Goal: Task Accomplishment & Management: Manage account settings

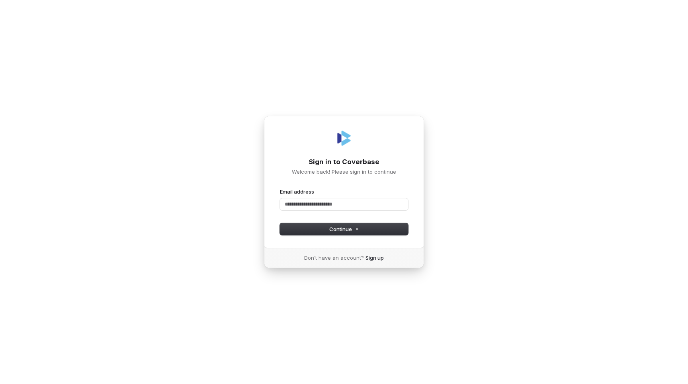
click at [354, 197] on div "Email address" at bounding box center [344, 199] width 128 height 22
click at [403, 205] on body "Sign in to Coverbase Welcome back! Please sign in to continue Email address Pas…" at bounding box center [344, 192] width 688 height 384
click at [0, 383] on com-1password-button at bounding box center [0, 384] width 0 height 0
type input "**********"
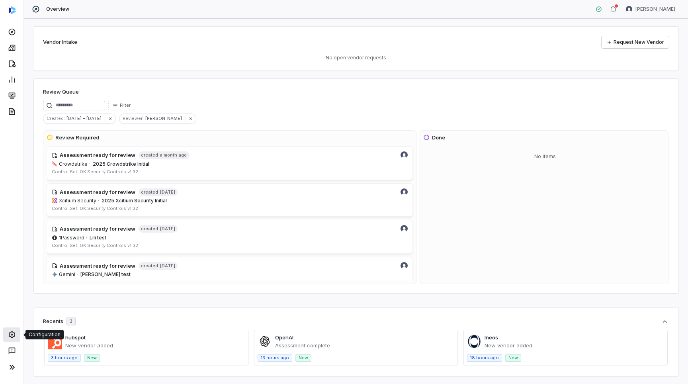
click at [10, 333] on icon at bounding box center [11, 334] width 6 height 7
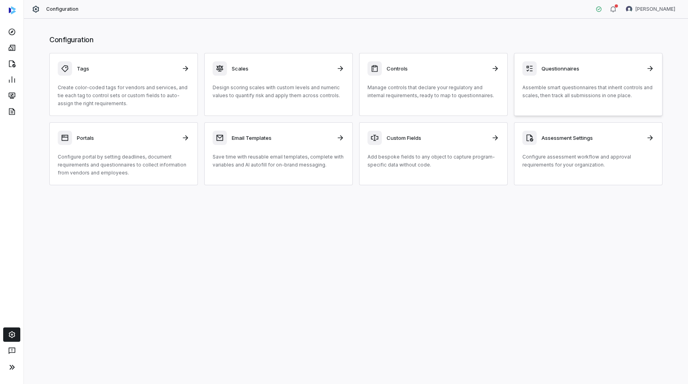
click at [561, 82] on div "Questionnaires Assemble smart questionnaires that inherit controls and scales, …" at bounding box center [588, 80] width 132 height 38
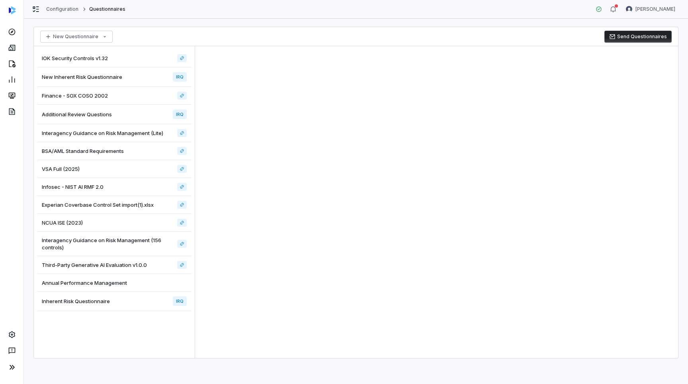
click at [128, 78] on div "New Inherent Risk Questionnaire IRQ" at bounding box center [114, 77] width 154 height 20
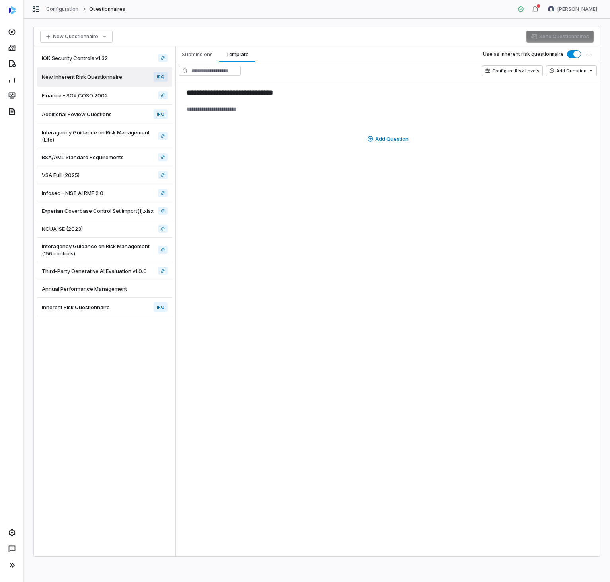
click at [111, 131] on span "Interagency Guidance on Risk Management (Lite)" at bounding box center [98, 136] width 113 height 14
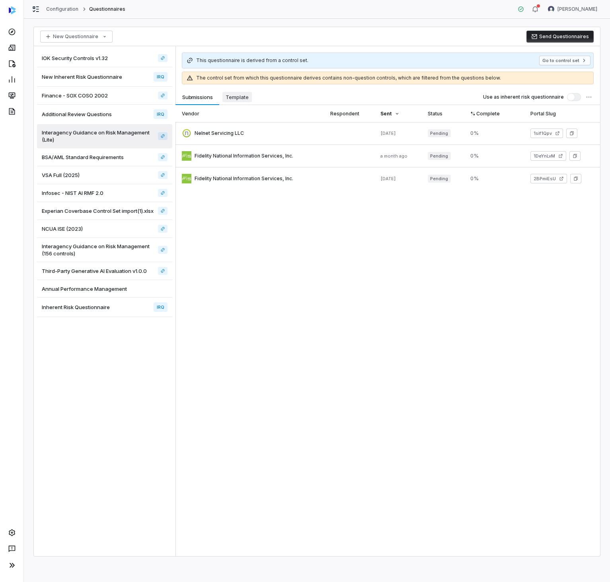
click at [248, 96] on span "Template" at bounding box center [237, 97] width 29 height 10
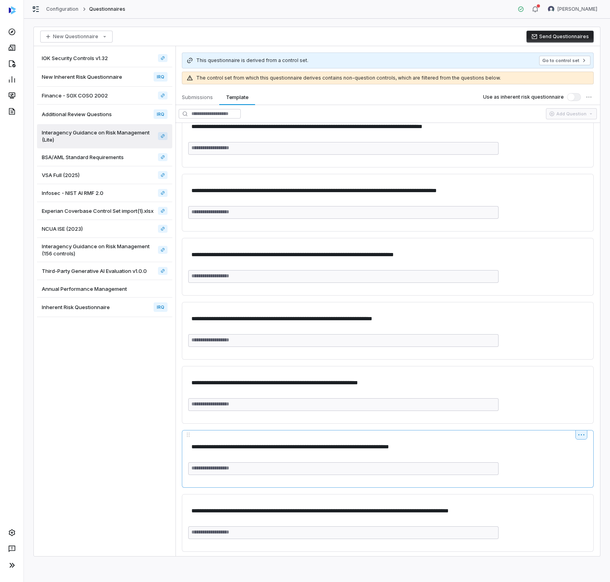
scroll to position [1737, 0]
click at [128, 188] on div "Infosec - NIST AI RMF 2.0" at bounding box center [104, 193] width 135 height 18
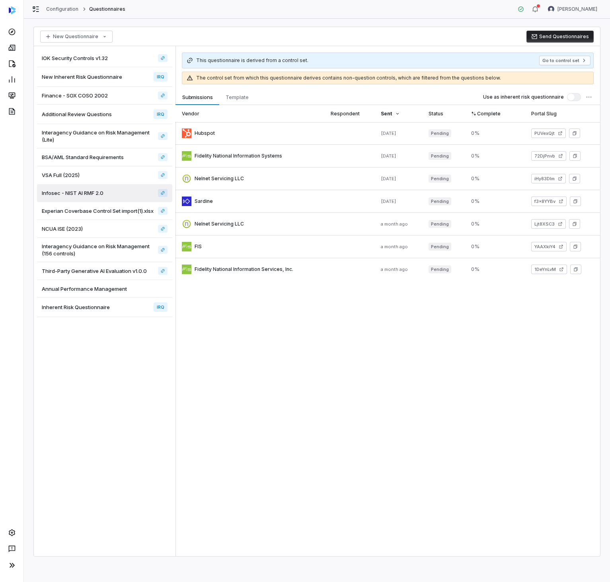
click at [110, 253] on span "Interagency Guidance on Risk Management (156 controls)" at bounding box center [98, 250] width 113 height 14
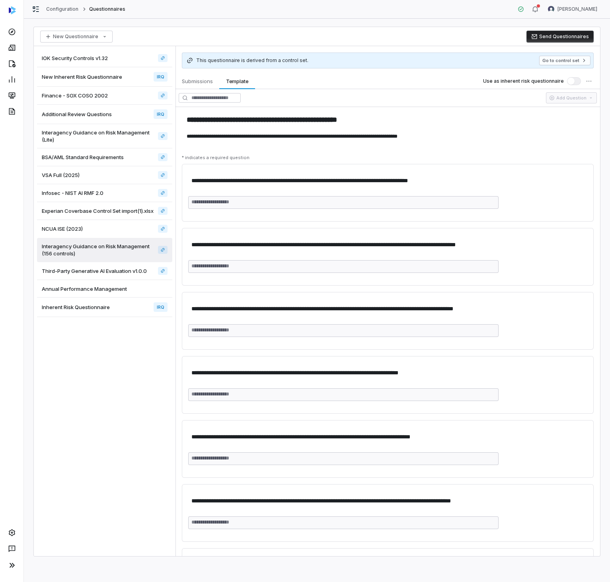
click at [113, 77] on span "New Inherent Risk Questionnaire" at bounding box center [82, 76] width 80 height 7
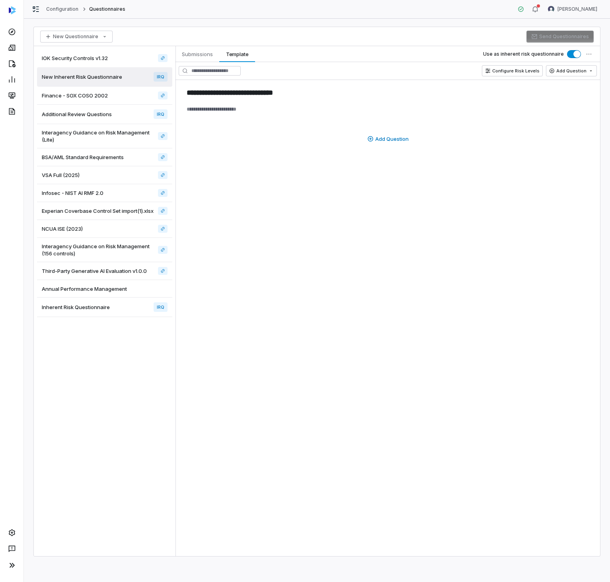
click at [68, 311] on span "Inherent Risk Questionnaire" at bounding box center [76, 307] width 68 height 7
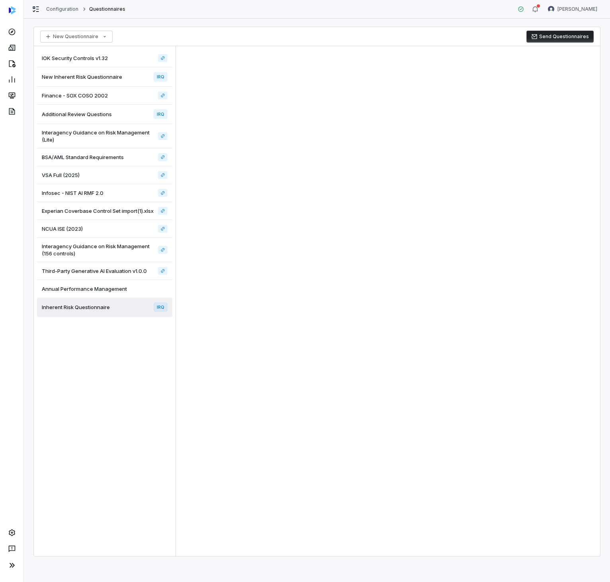
click at [112, 317] on div "Inherent Risk Questionnaire IRQ" at bounding box center [104, 308] width 135 height 20
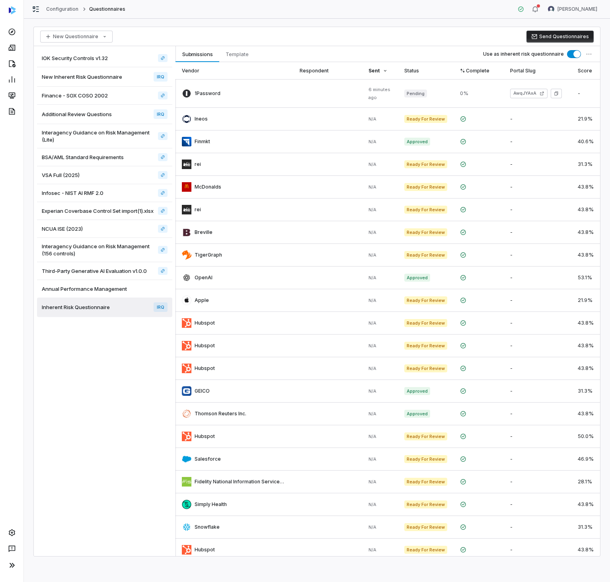
click at [106, 293] on span "Annual Performance Management" at bounding box center [84, 288] width 85 height 7
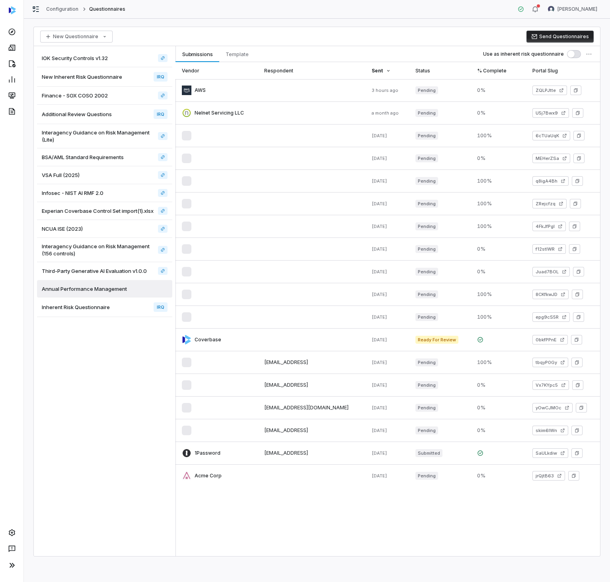
click at [103, 310] on span "Inherent Risk Questionnaire" at bounding box center [76, 307] width 68 height 7
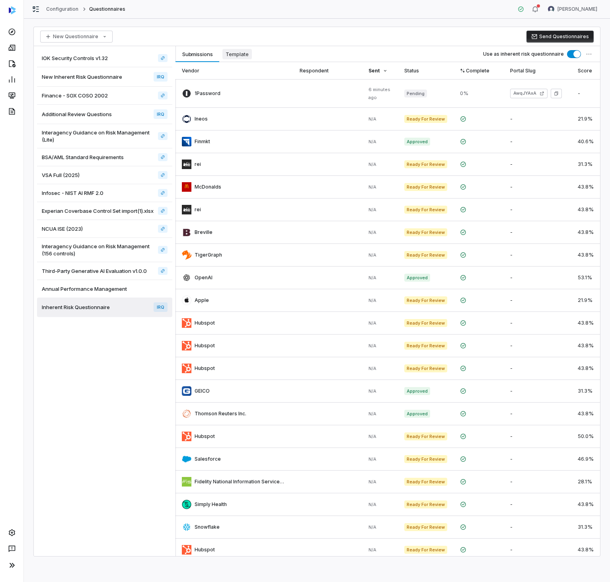
click at [251, 55] on span "Template" at bounding box center [237, 54] width 29 height 10
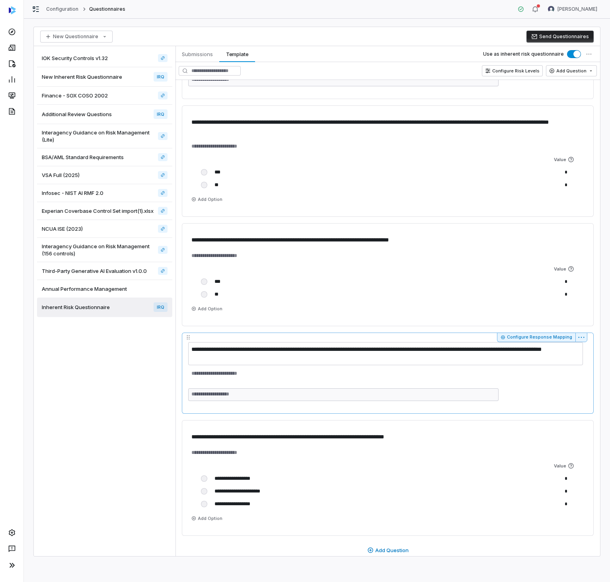
scroll to position [1504, 0]
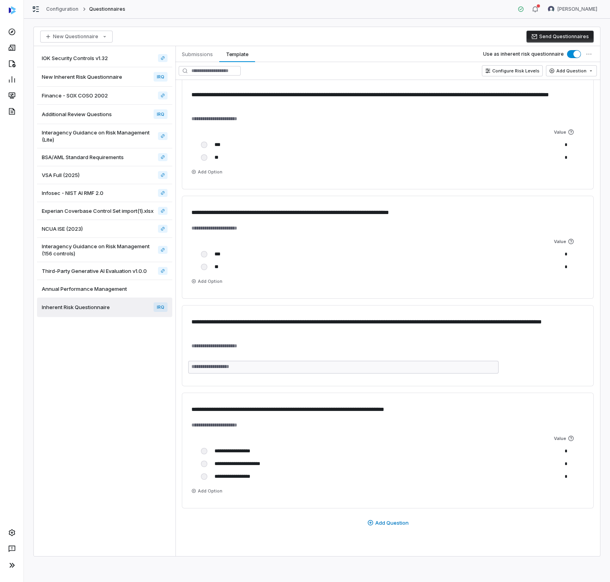
type textarea "*"
